Goal: Navigation & Orientation: Find specific page/section

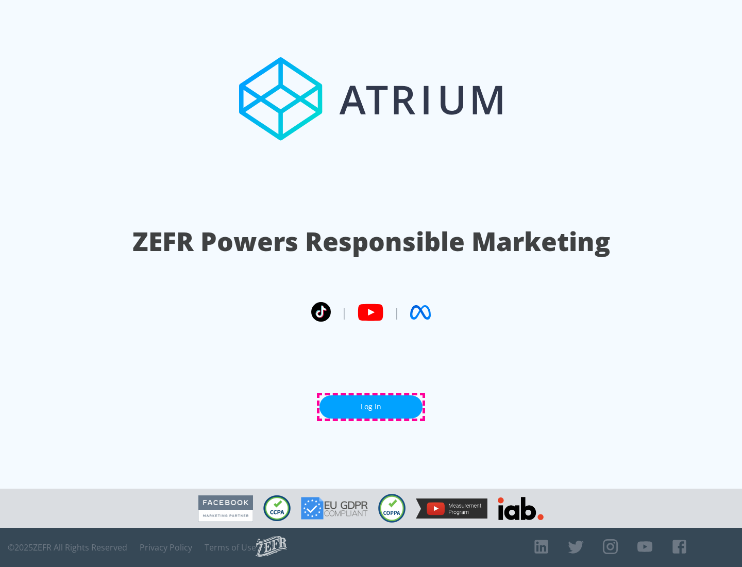
click at [371, 407] on link "Log In" at bounding box center [371, 406] width 103 height 23
